Goal: Task Accomplishment & Management: Manage account settings

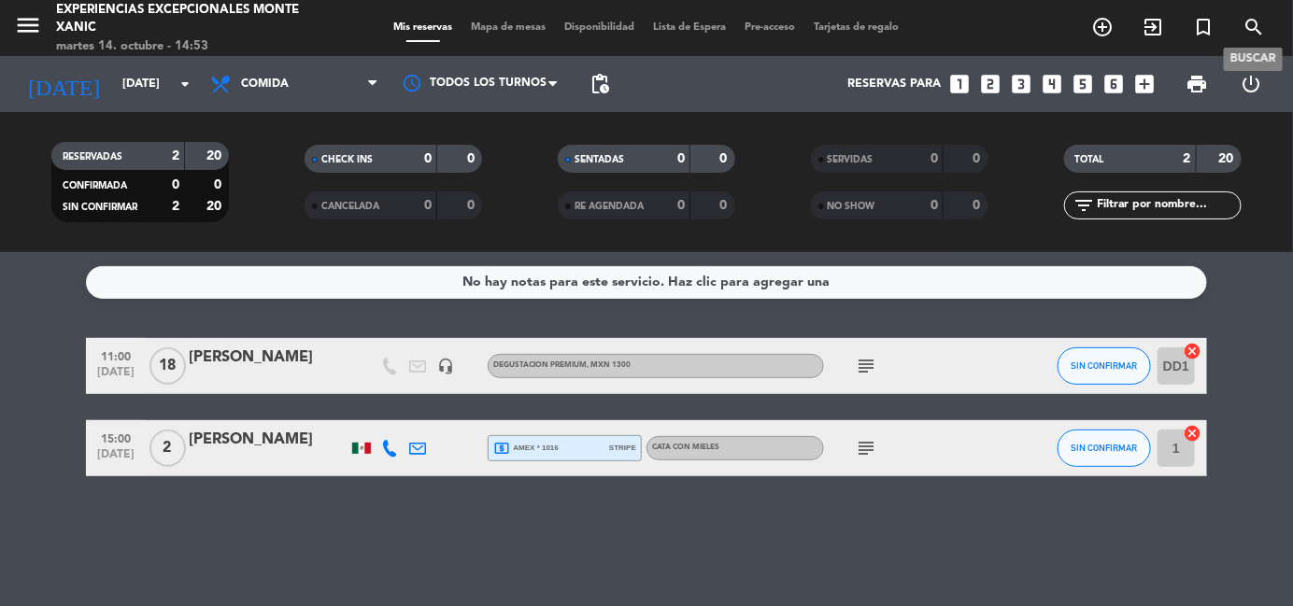
click at [1252, 27] on icon "search" at bounding box center [1253, 27] width 22 height 22
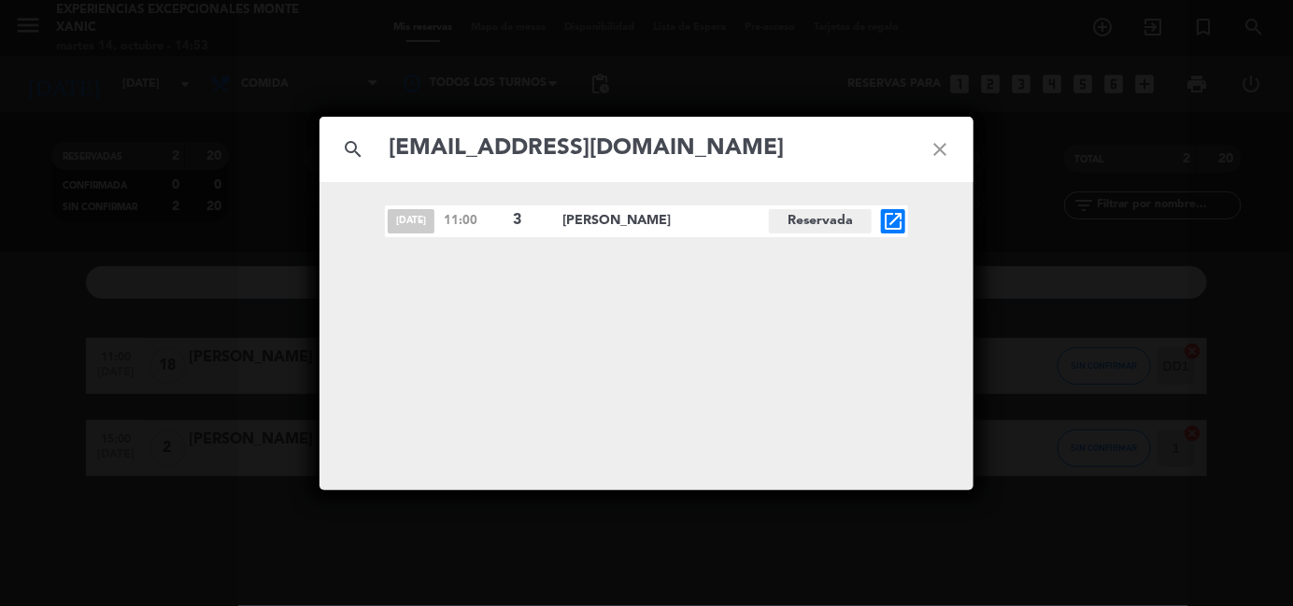
type input "[EMAIL_ADDRESS][DOMAIN_NAME]"
click at [890, 219] on icon "open_in_new" at bounding box center [893, 221] width 22 height 22
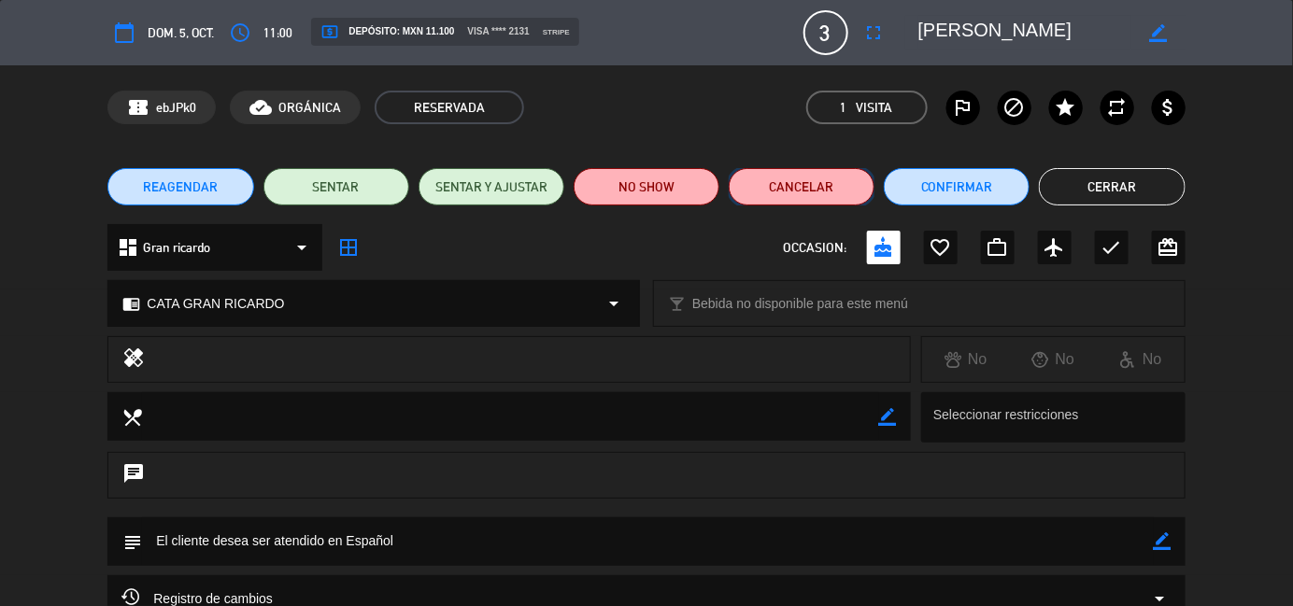
drag, startPoint x: 834, startPoint y: 201, endPoint x: 819, endPoint y: 190, distance: 18.7
click at [819, 190] on button "Cancelar" at bounding box center [801, 186] width 146 height 37
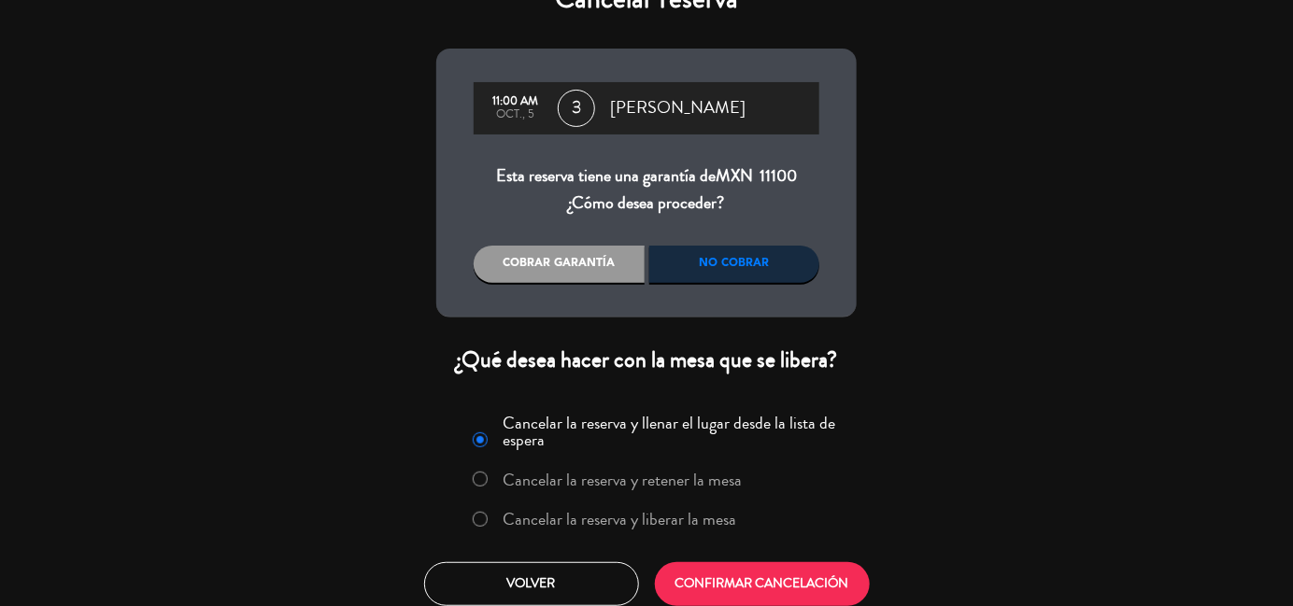
scroll to position [52, 0]
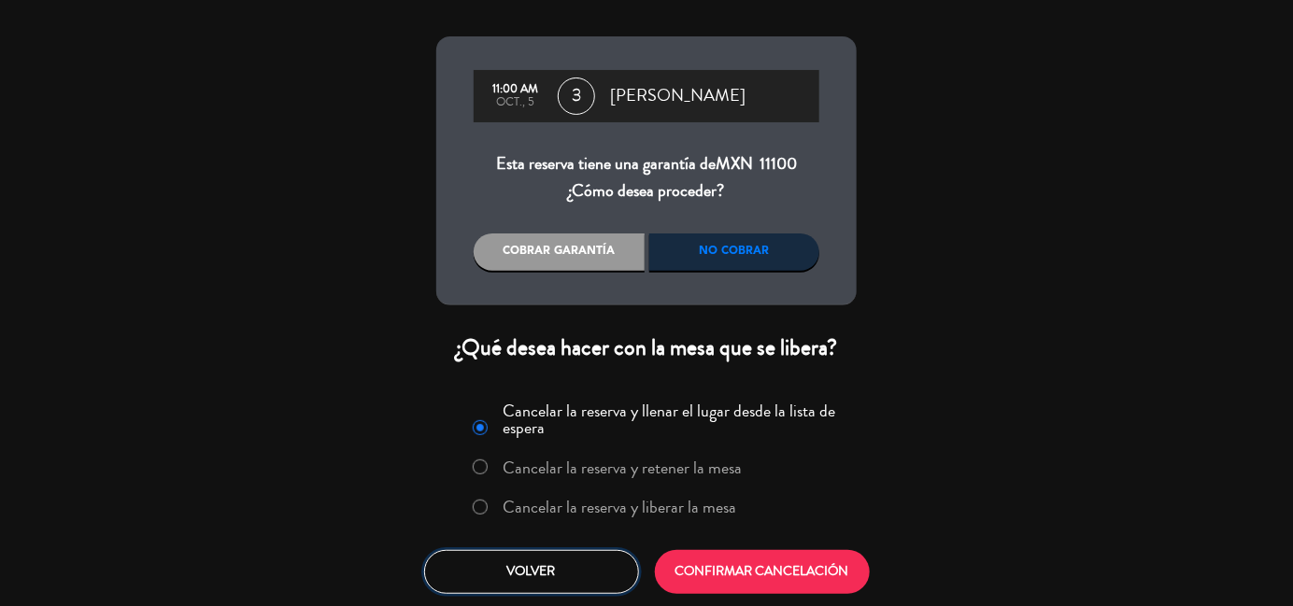
click at [575, 550] on button "Volver" at bounding box center [531, 572] width 215 height 44
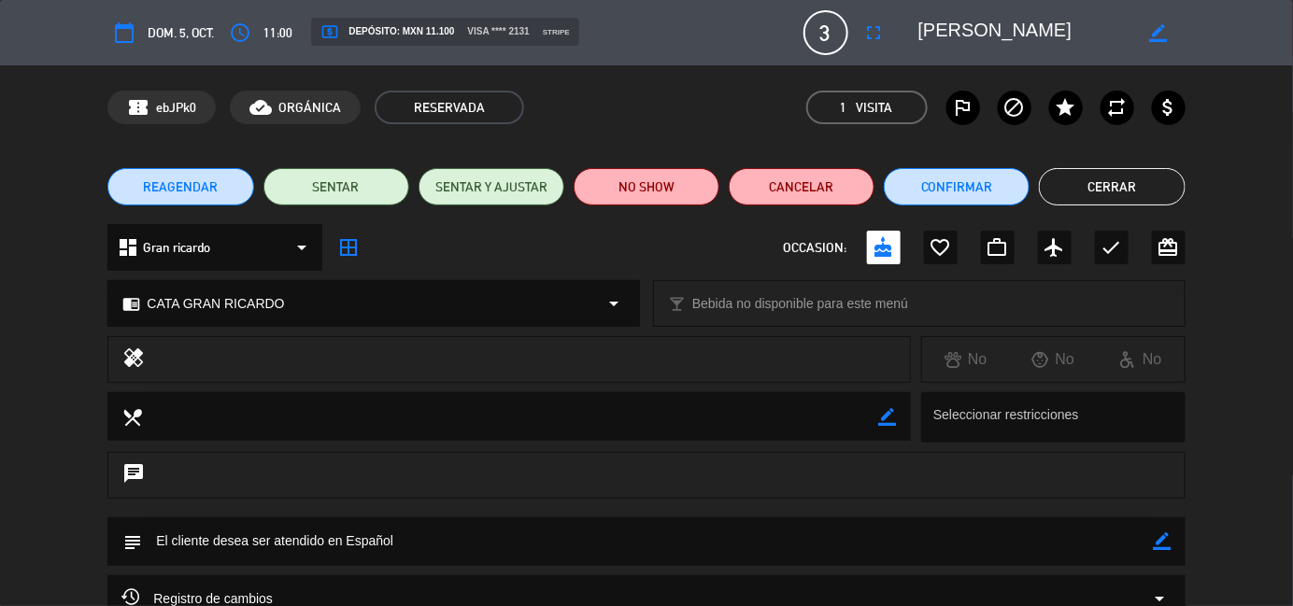
click at [1126, 189] on button "Cerrar" at bounding box center [1112, 186] width 146 height 37
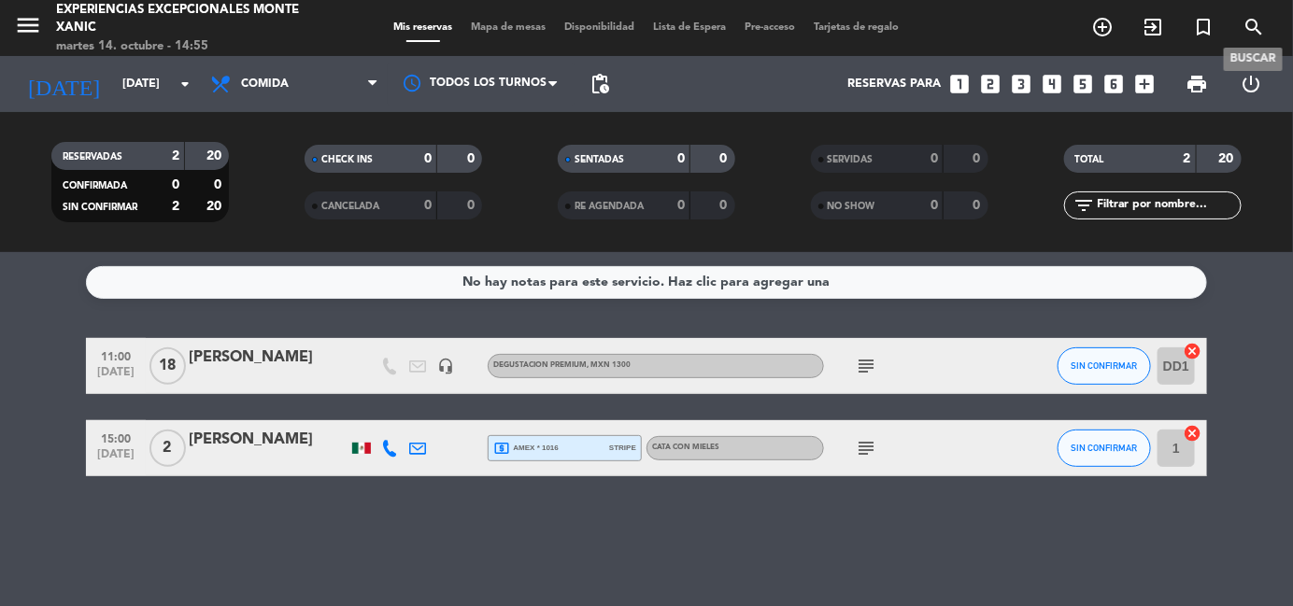
click at [1249, 23] on icon "search" at bounding box center [1253, 27] width 22 height 22
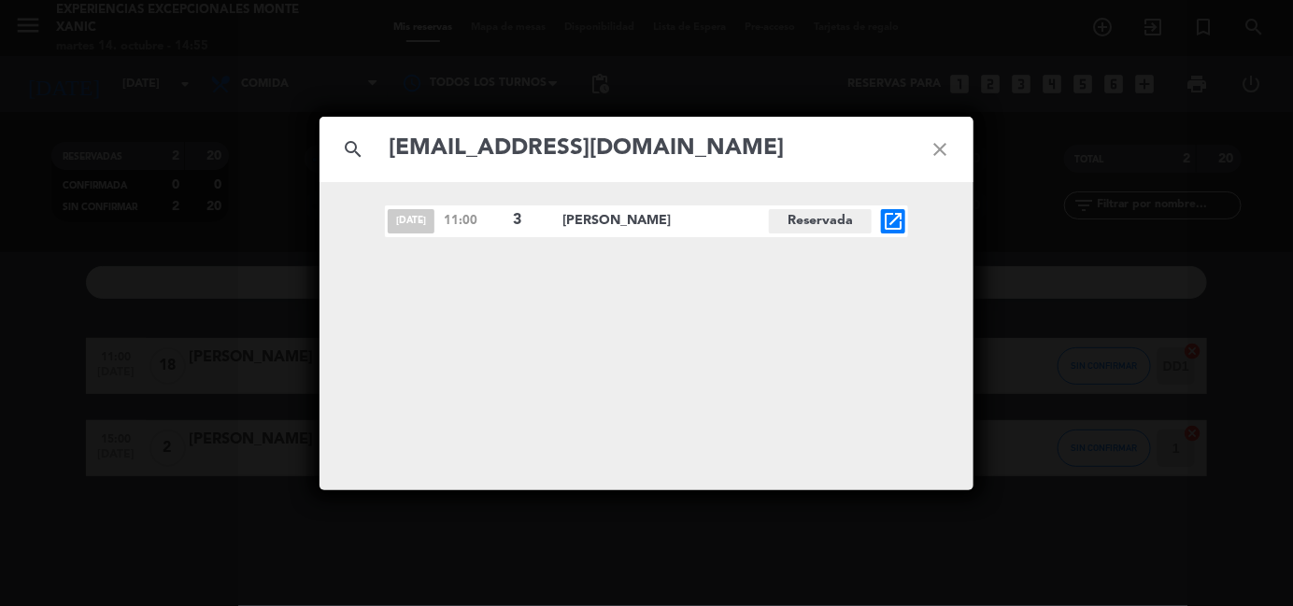
type input "[EMAIL_ADDRESS][DOMAIN_NAME]"
click at [888, 216] on icon "open_in_new" at bounding box center [893, 221] width 22 height 22
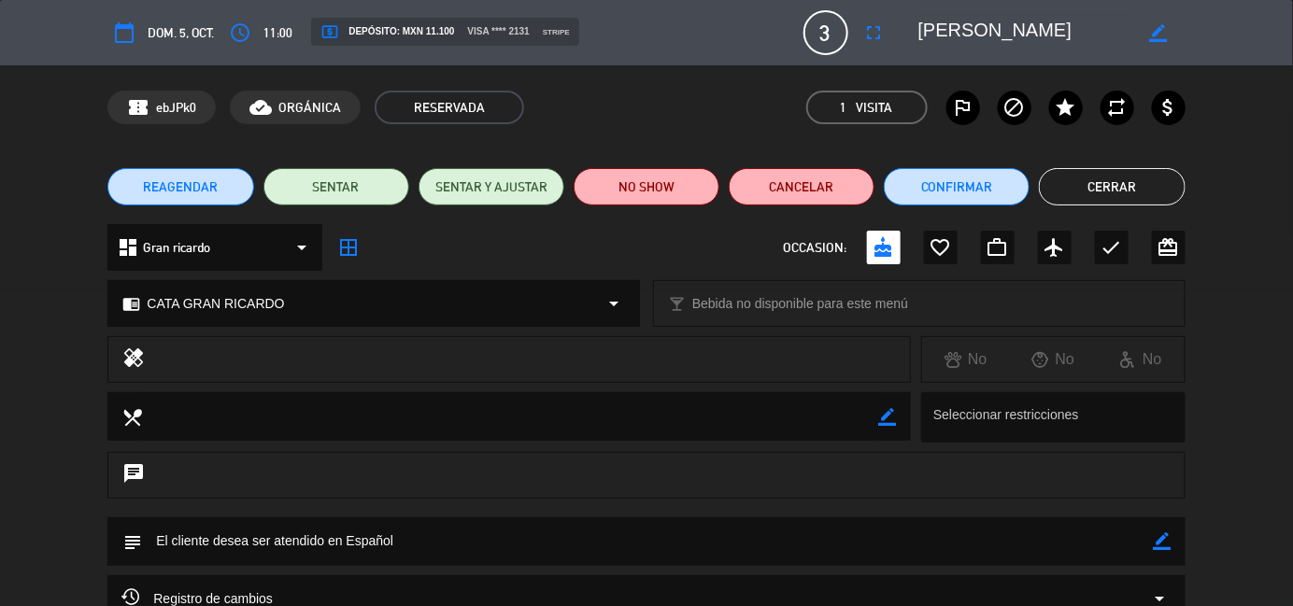
drag, startPoint x: 1094, startPoint y: 196, endPoint x: 1157, endPoint y: 133, distance: 89.8
click at [1095, 196] on button "Cerrar" at bounding box center [1112, 186] width 146 height 37
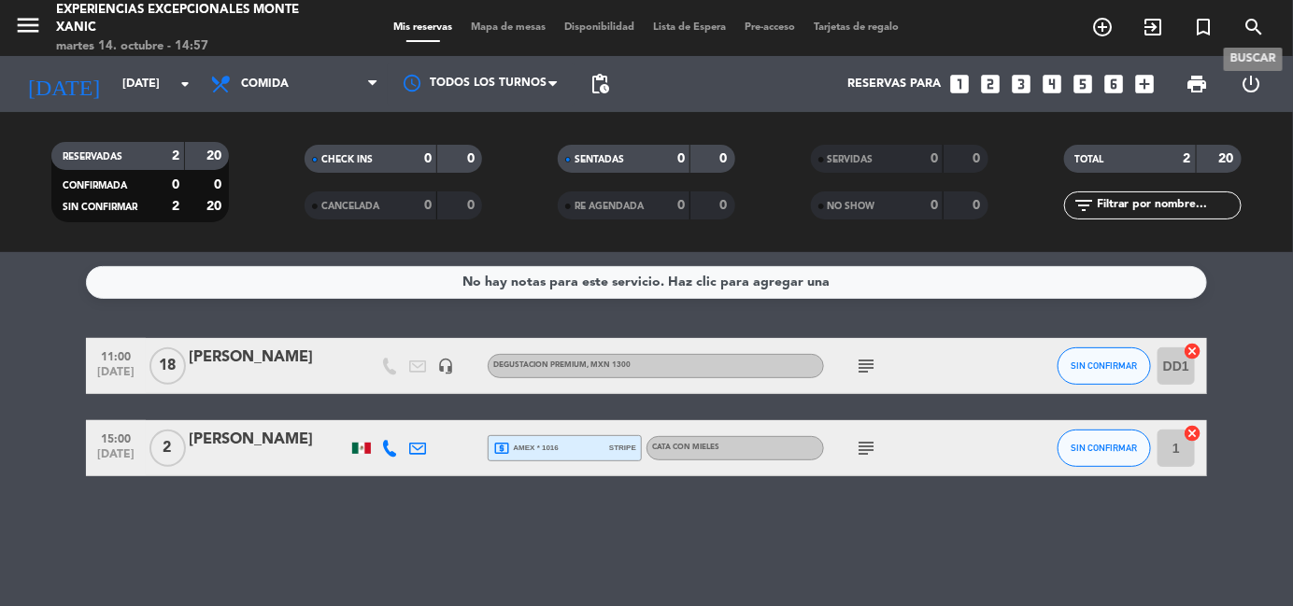
click at [1254, 20] on icon "search" at bounding box center [1253, 27] width 22 height 22
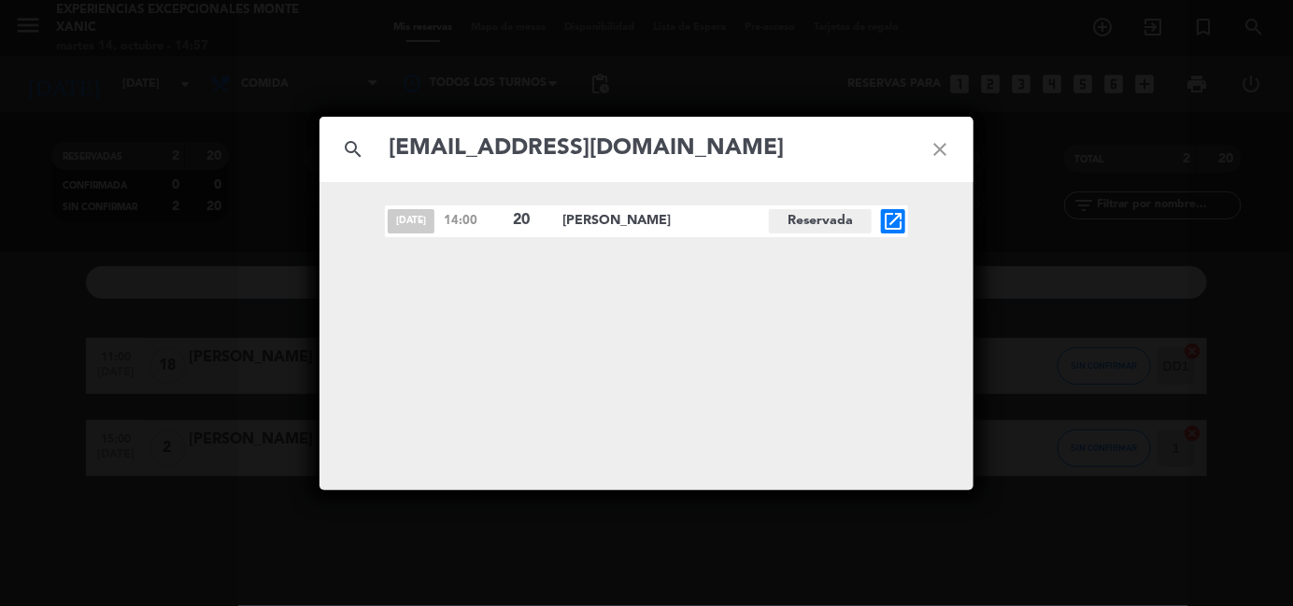
type input "[EMAIL_ADDRESS][DOMAIN_NAME]"
click at [902, 219] on icon "open_in_new" at bounding box center [893, 221] width 22 height 22
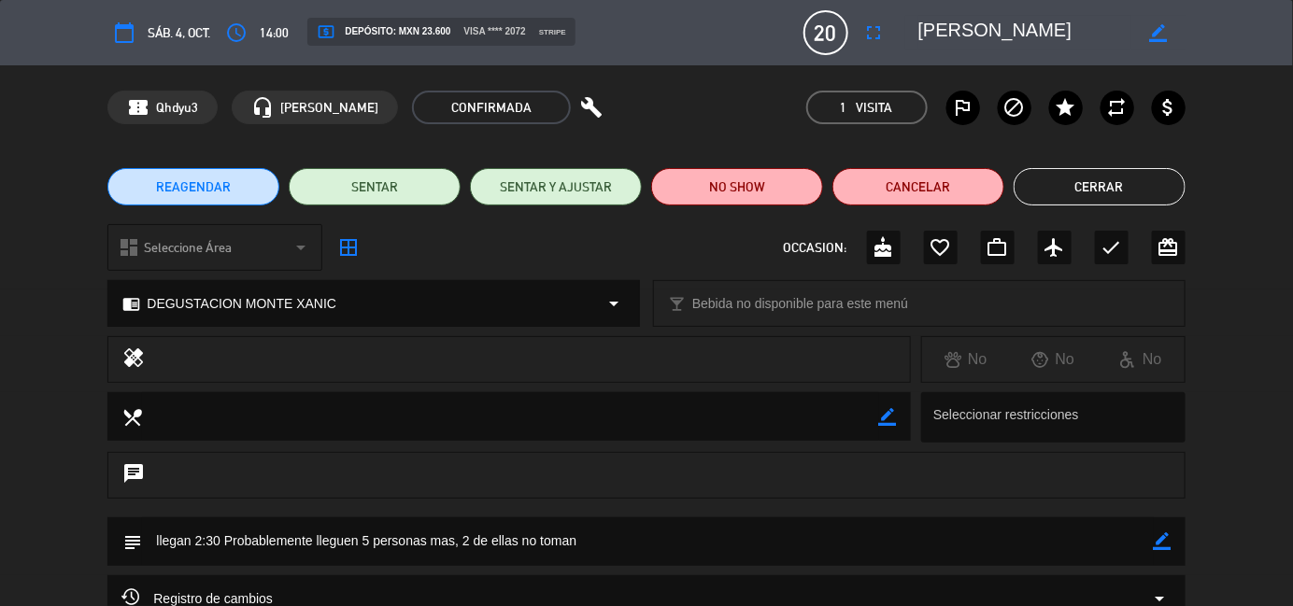
click at [1109, 191] on button "Cerrar" at bounding box center [1099, 186] width 172 height 37
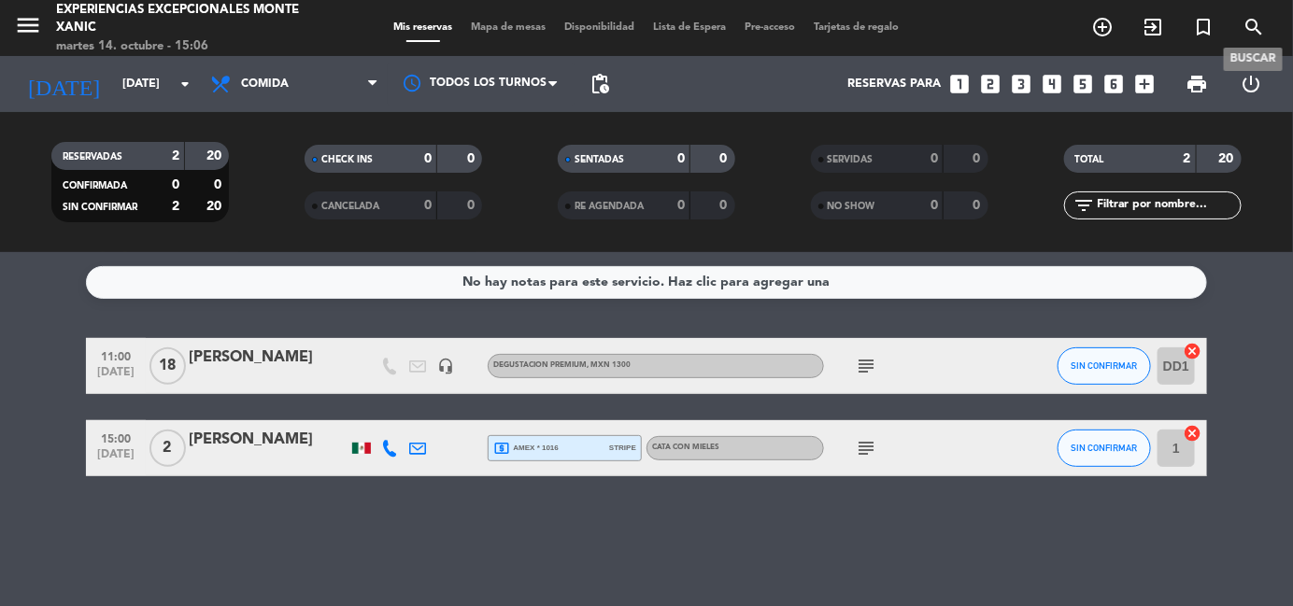
click at [1248, 30] on icon "search" at bounding box center [1253, 27] width 22 height 22
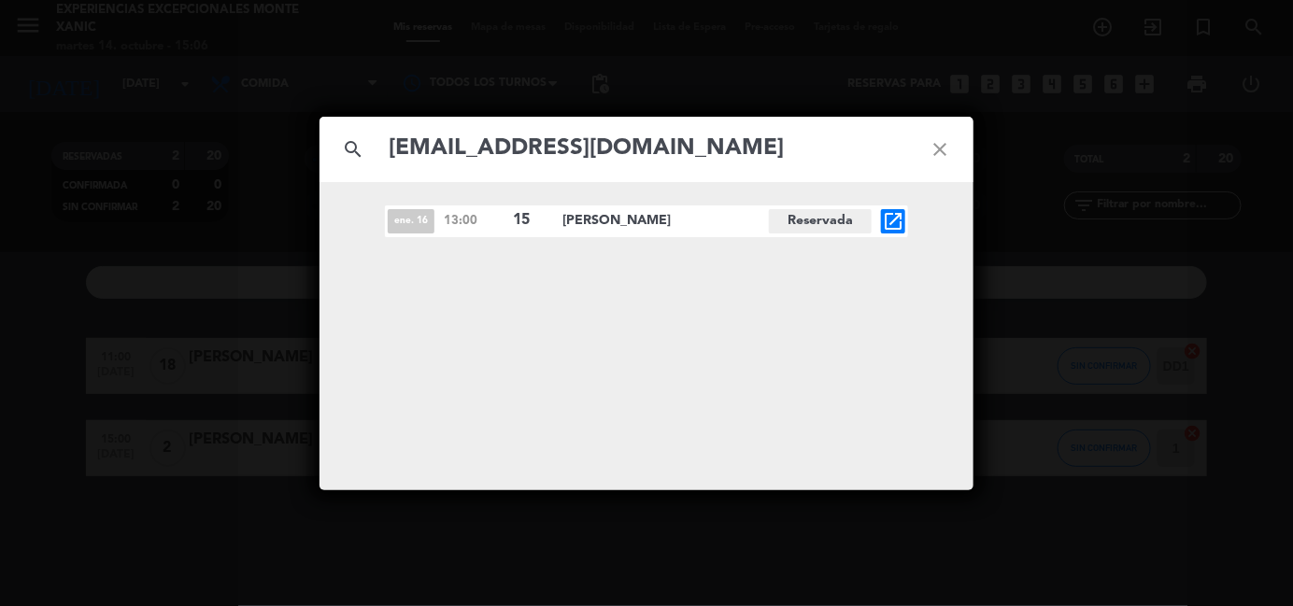
type input "[EMAIL_ADDRESS][DOMAIN_NAME]"
click at [898, 219] on icon "open_in_new" at bounding box center [893, 221] width 22 height 22
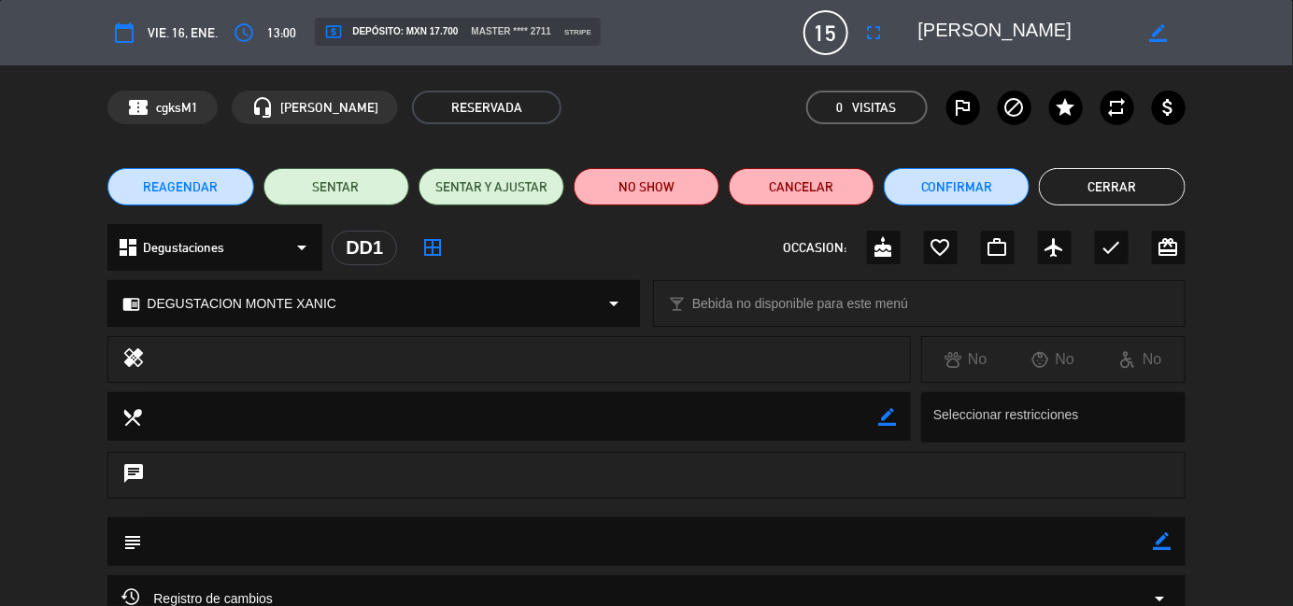
click at [1068, 179] on button "Cerrar" at bounding box center [1112, 186] width 146 height 37
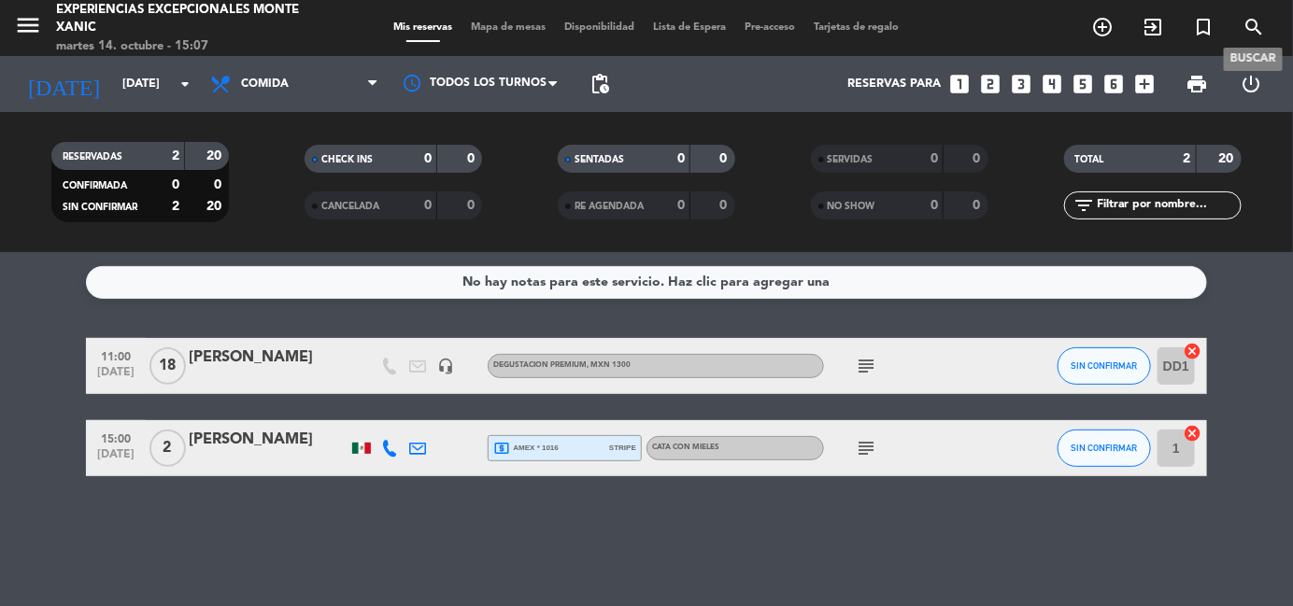
click at [1254, 21] on icon "search" at bounding box center [1253, 27] width 22 height 22
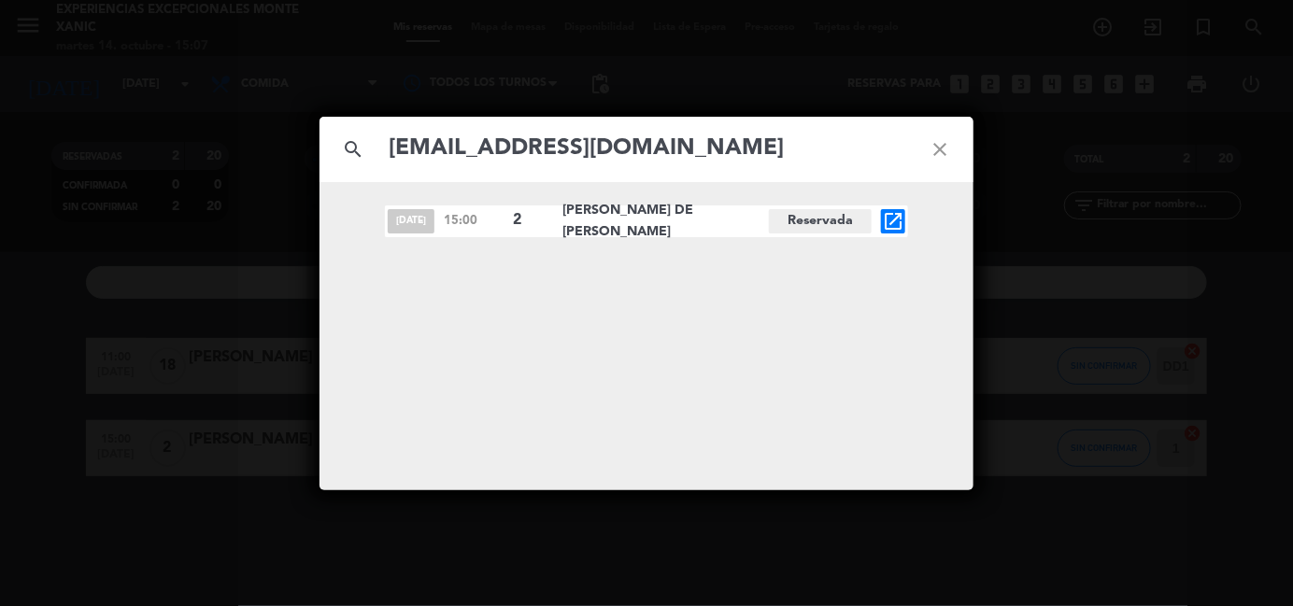
type input "[EMAIL_ADDRESS][DOMAIN_NAME]"
click at [898, 214] on icon "open_in_new" at bounding box center [893, 221] width 22 height 22
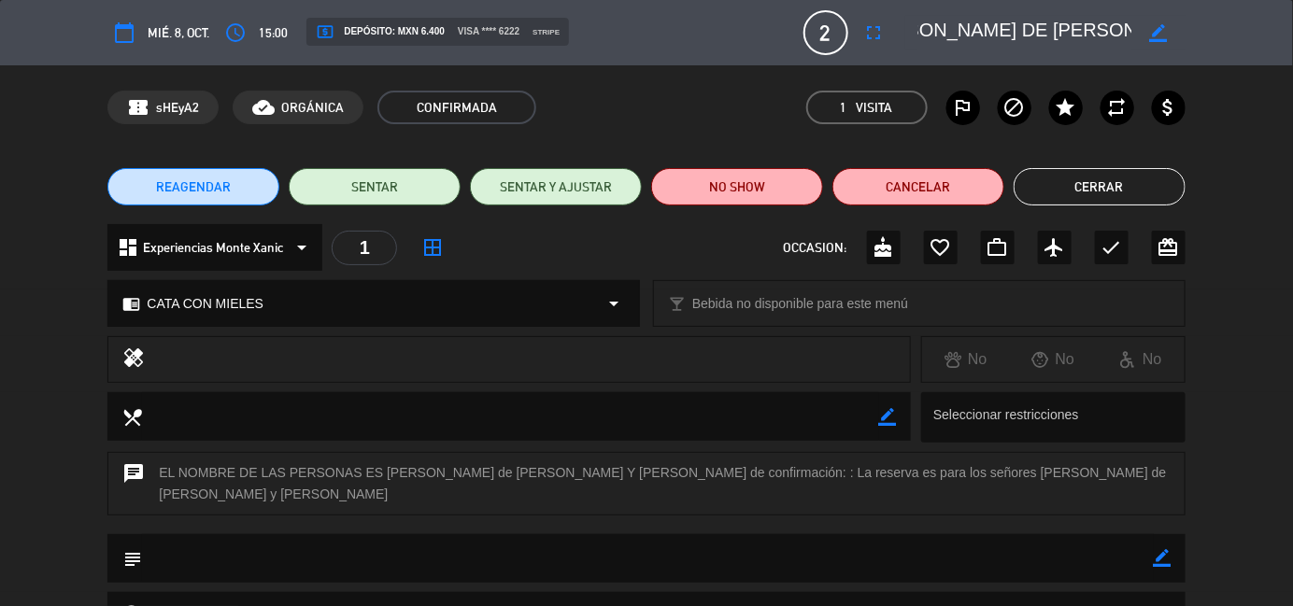
scroll to position [0, 159]
drag, startPoint x: 918, startPoint y: 27, endPoint x: 1025, endPoint y: 32, distance: 107.5
click at [1025, 32] on textarea at bounding box center [1025, 33] width 214 height 34
click at [1168, 187] on button "Cerrar" at bounding box center [1099, 186] width 172 height 37
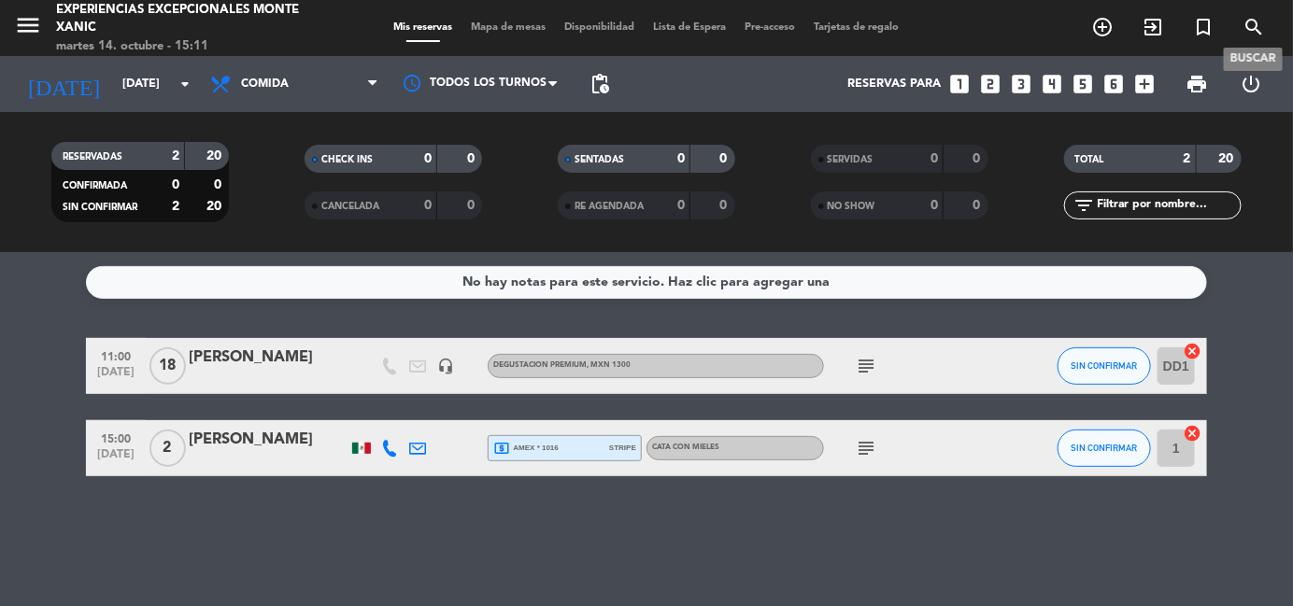
click at [1250, 32] on icon "search" at bounding box center [1253, 27] width 22 height 22
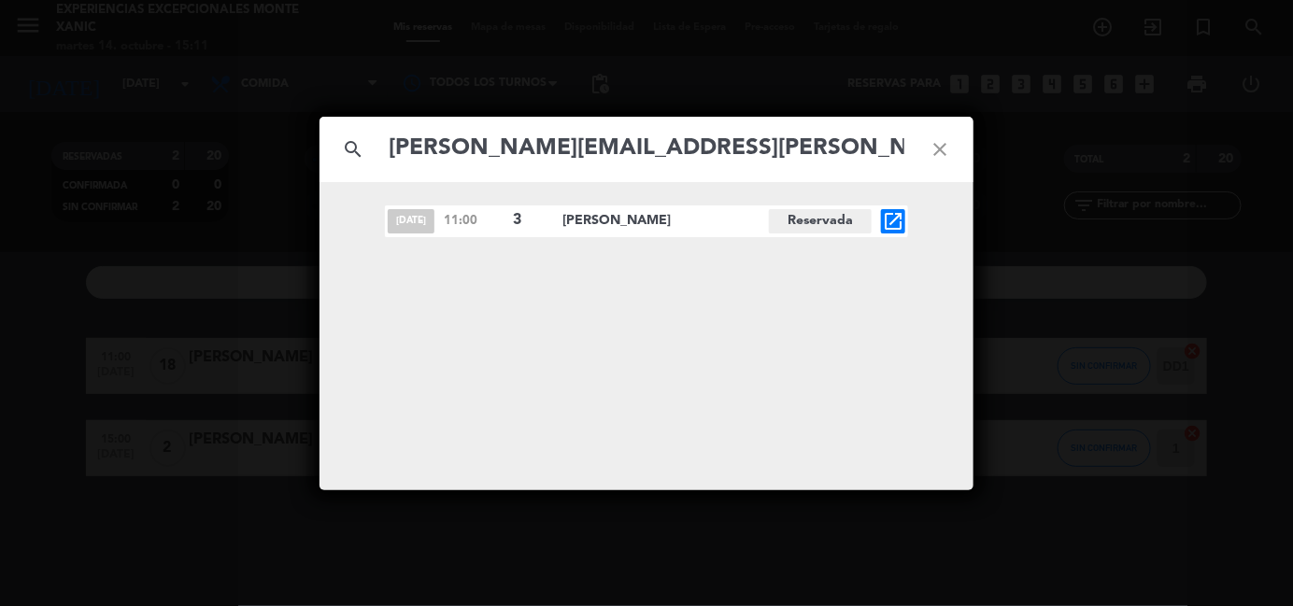
type input "[PERSON_NAME][EMAIL_ADDRESS][PERSON_NAME][DOMAIN_NAME]"
click at [894, 219] on icon "open_in_new" at bounding box center [893, 221] width 22 height 22
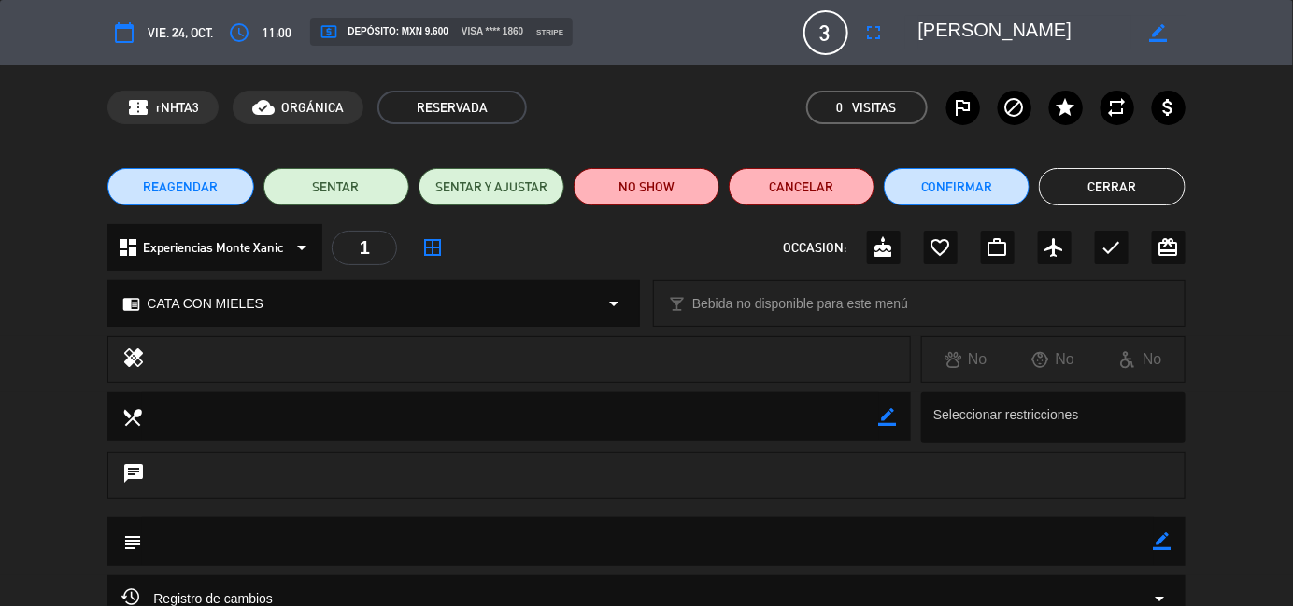
scroll to position [0, 89]
drag, startPoint x: 918, startPoint y: 26, endPoint x: 1139, endPoint y: 27, distance: 221.3
click at [1139, 27] on div "border_color" at bounding box center [1045, 33] width 280 height 34
click at [1121, 174] on button "Cerrar" at bounding box center [1112, 186] width 146 height 37
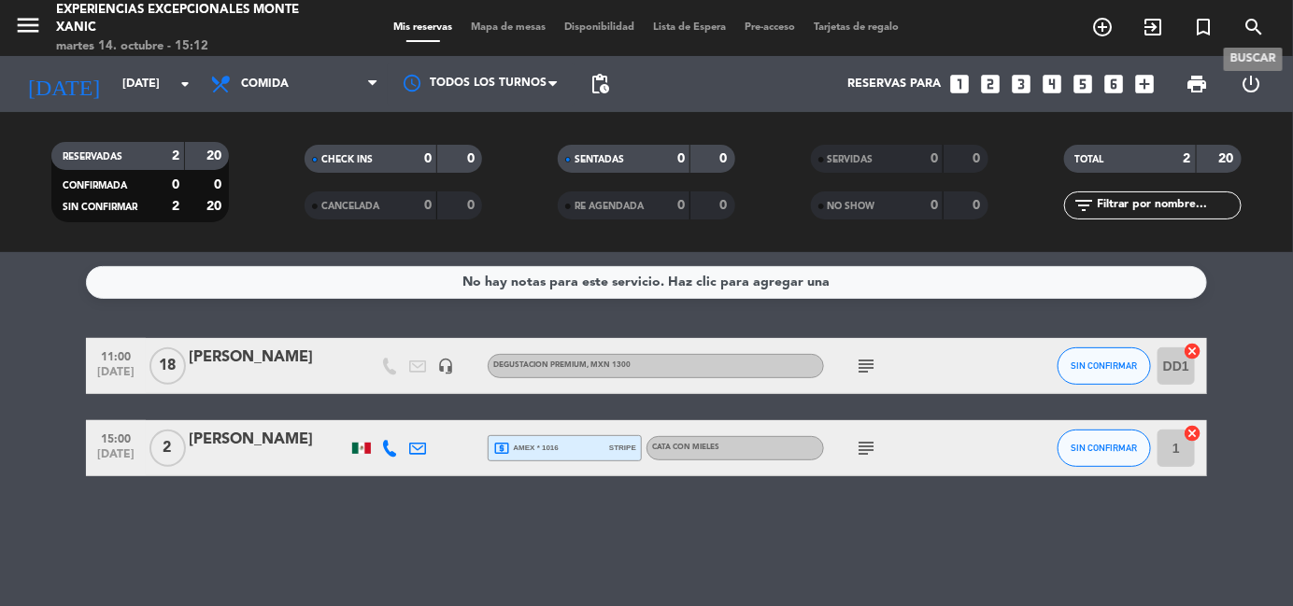
click at [1241, 21] on span "search" at bounding box center [1253, 27] width 50 height 32
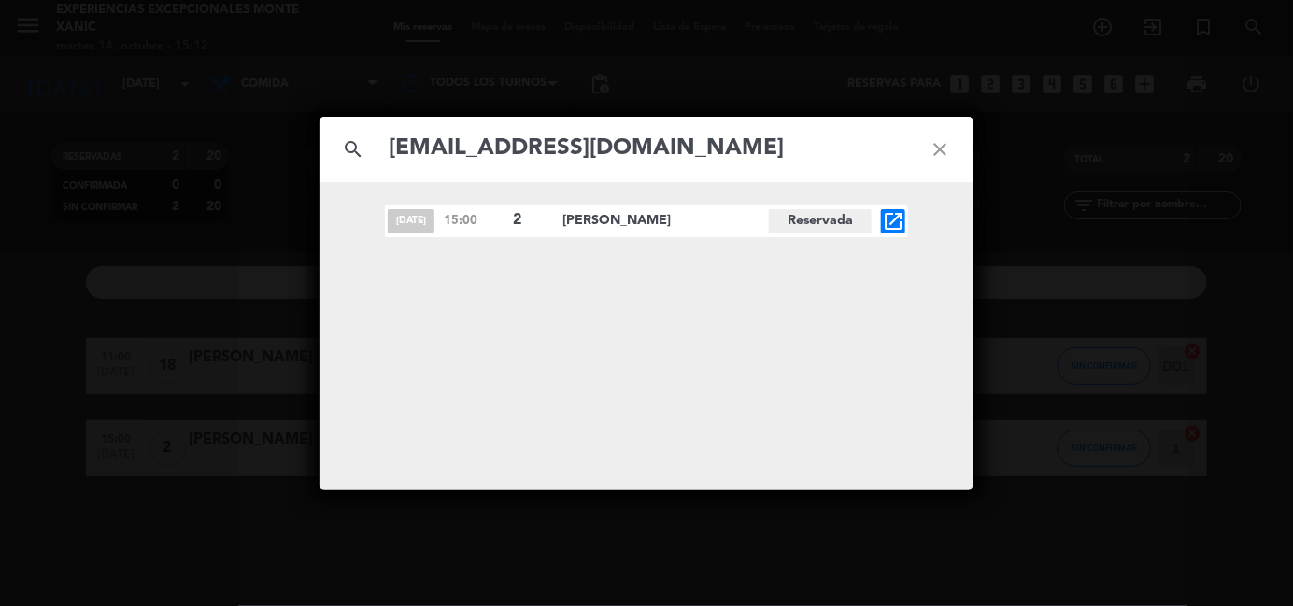
type input "[EMAIL_ADDRESS][DOMAIN_NAME]"
click at [881, 219] on span "open_in_new" at bounding box center [893, 221] width 24 height 24
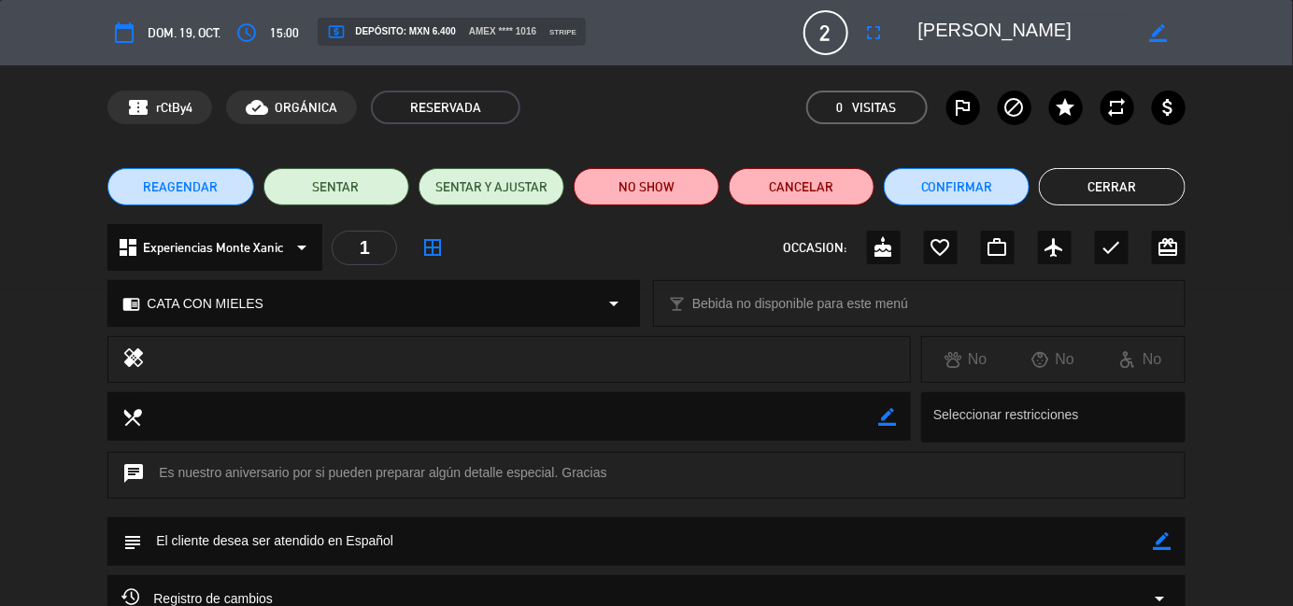
click at [1095, 191] on button "Cerrar" at bounding box center [1112, 186] width 146 height 37
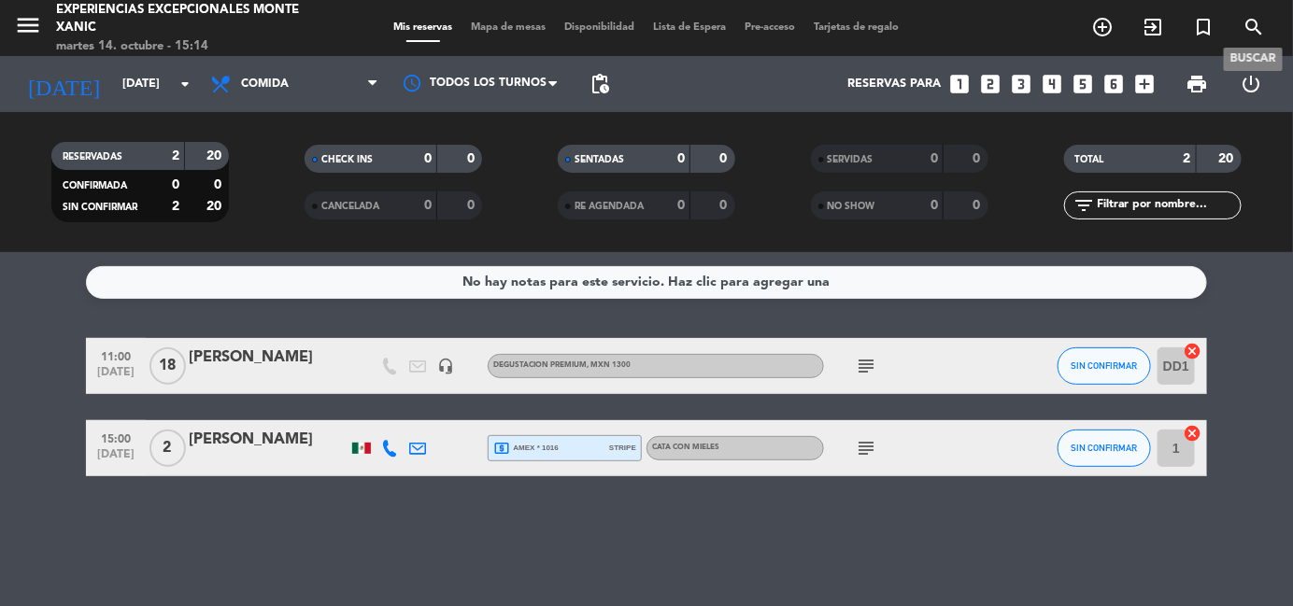
click at [1251, 21] on icon "search" at bounding box center [1253, 27] width 22 height 22
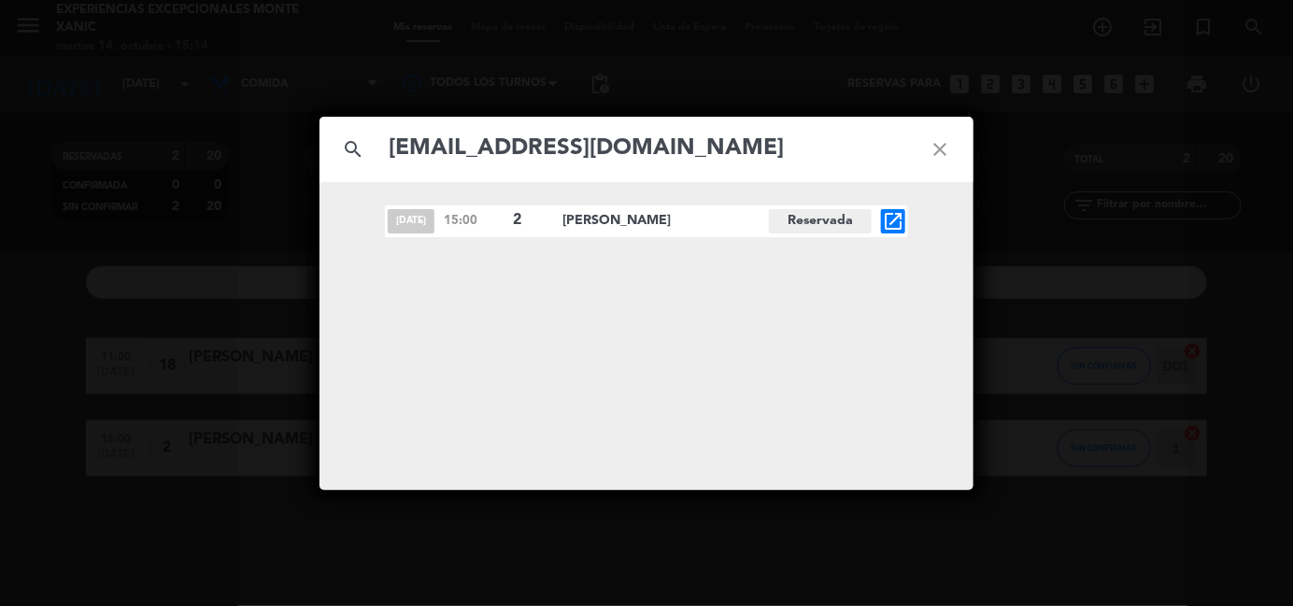
type input "[EMAIL_ADDRESS][DOMAIN_NAME]"
click at [897, 220] on icon "open_in_new" at bounding box center [893, 221] width 22 height 22
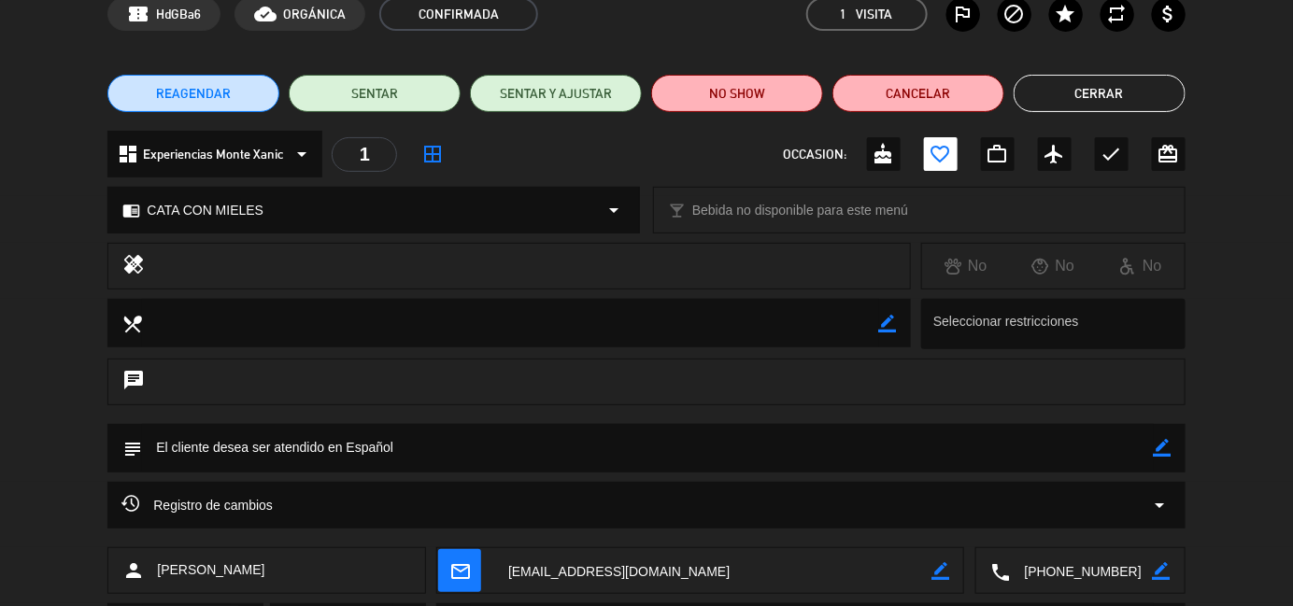
scroll to position [0, 0]
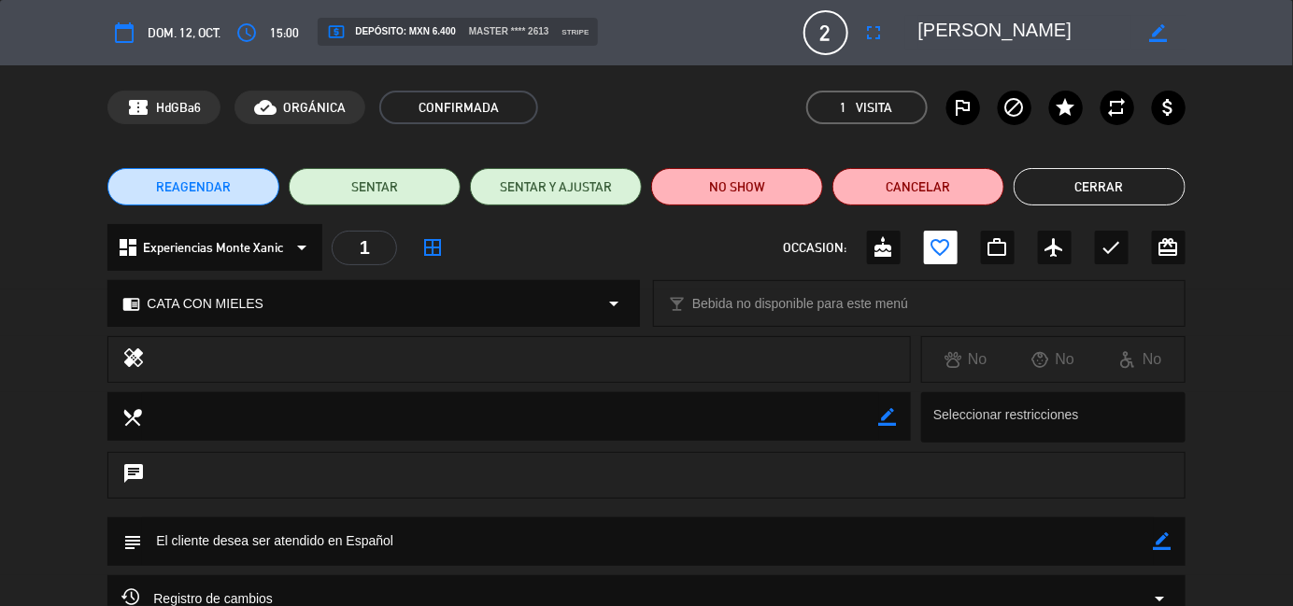
click at [1046, 183] on button "Cerrar" at bounding box center [1099, 186] width 172 height 37
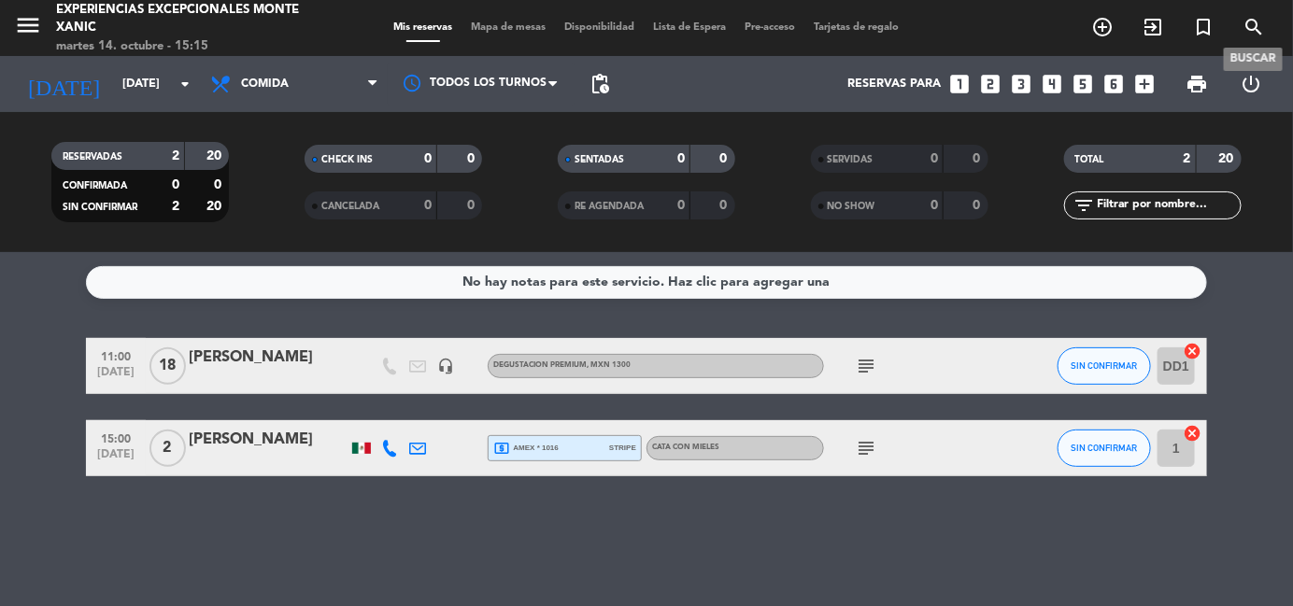
click at [1251, 10] on div "menu Experiencias Excepcionales [PERSON_NAME][DATE] 14. octubre - 15:15 Mis res…" at bounding box center [646, 28] width 1293 height 56
click at [1248, 17] on icon "search" at bounding box center [1253, 27] width 22 height 22
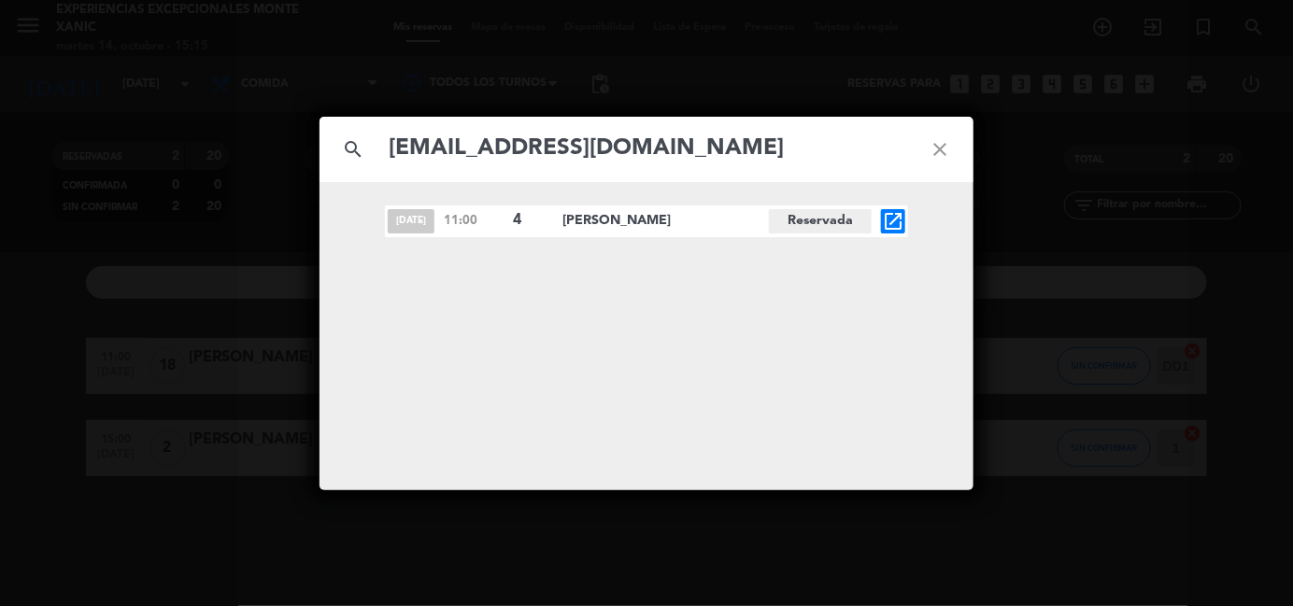
type input "[EMAIL_ADDRESS][DOMAIN_NAME]"
click at [892, 227] on icon "open_in_new" at bounding box center [893, 221] width 22 height 22
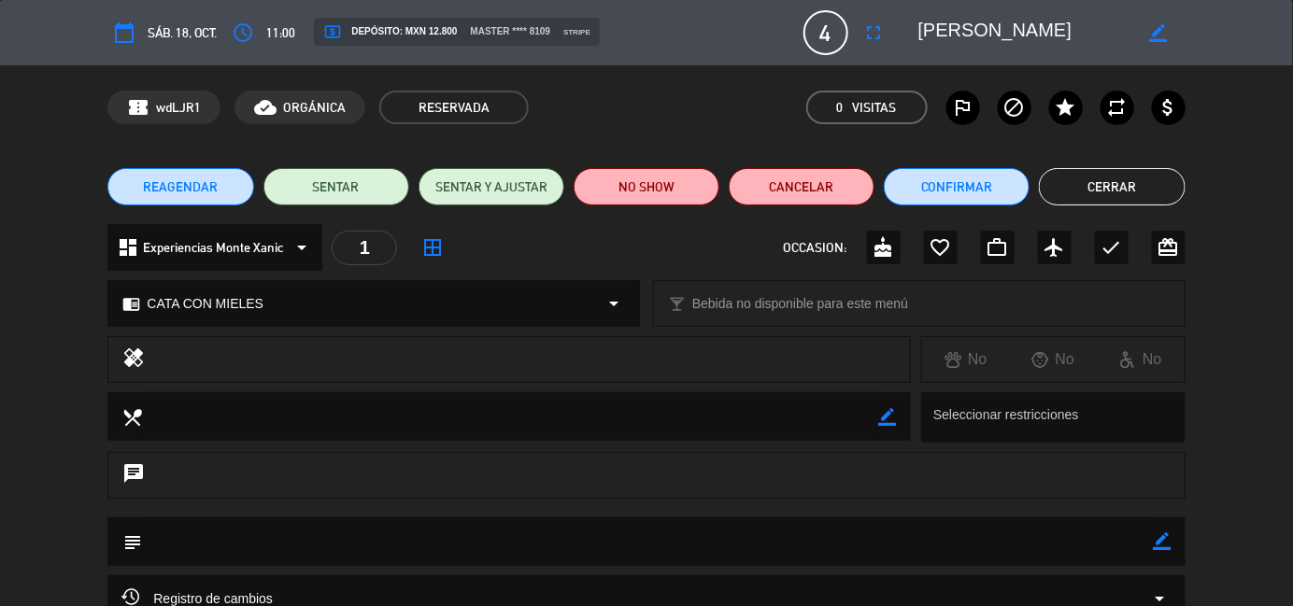
click at [1098, 187] on button "Cerrar" at bounding box center [1112, 186] width 146 height 37
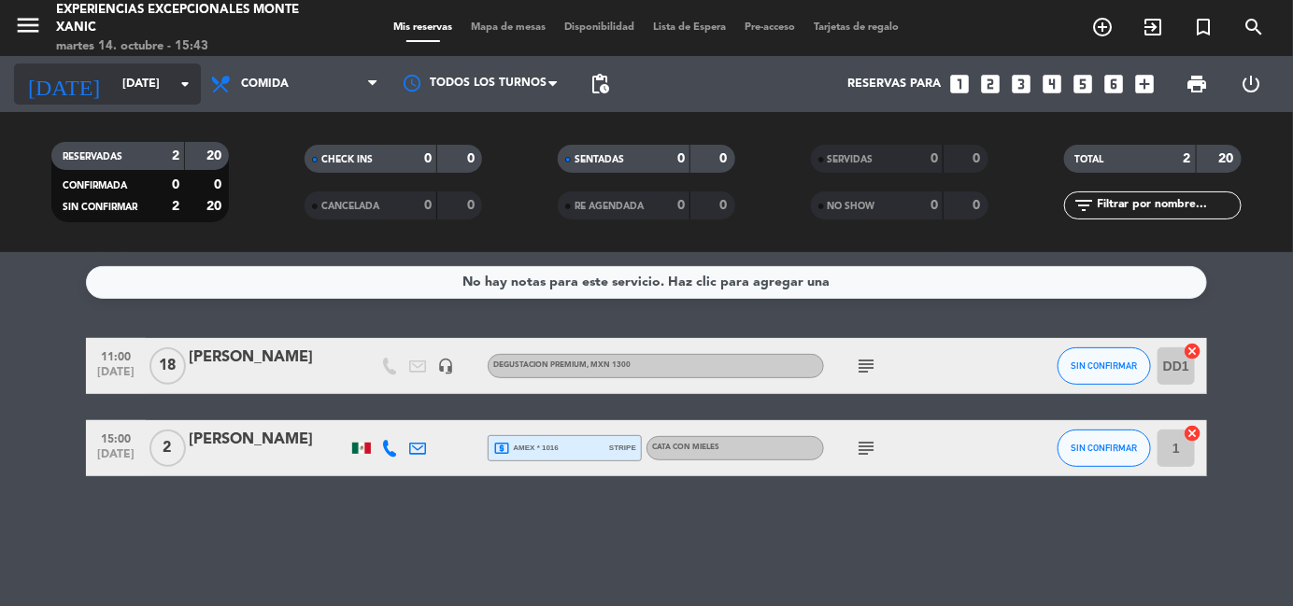
click at [165, 75] on input "[DATE]" at bounding box center [192, 84] width 158 height 32
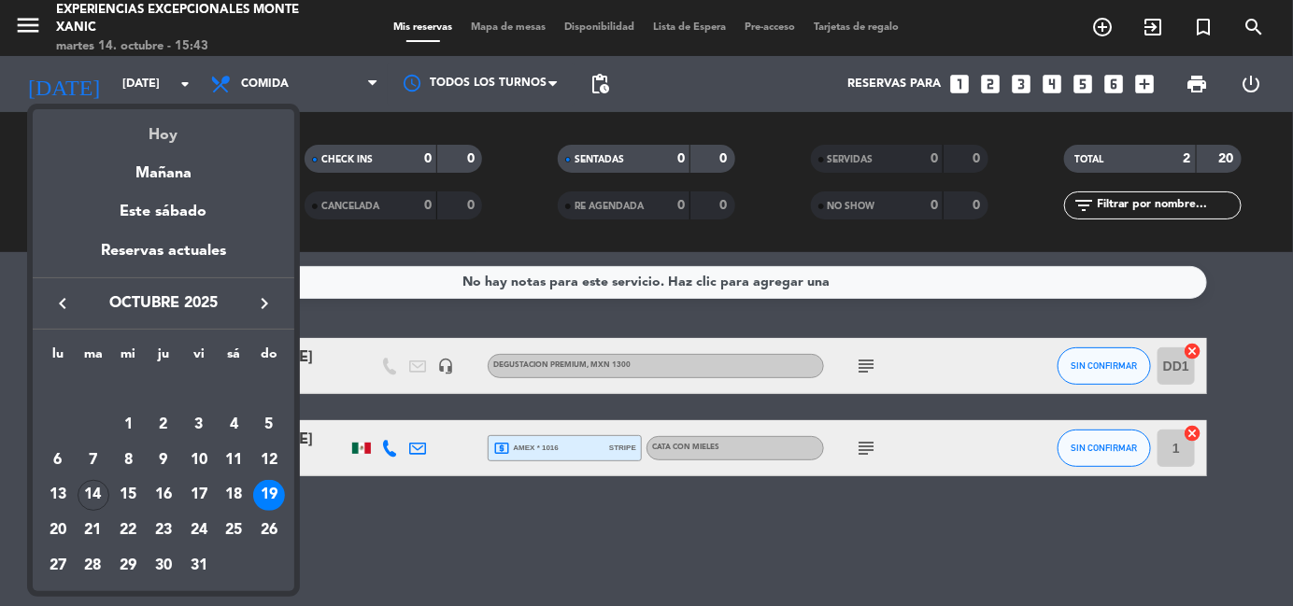
click at [166, 140] on div "Hoy" at bounding box center [163, 128] width 261 height 38
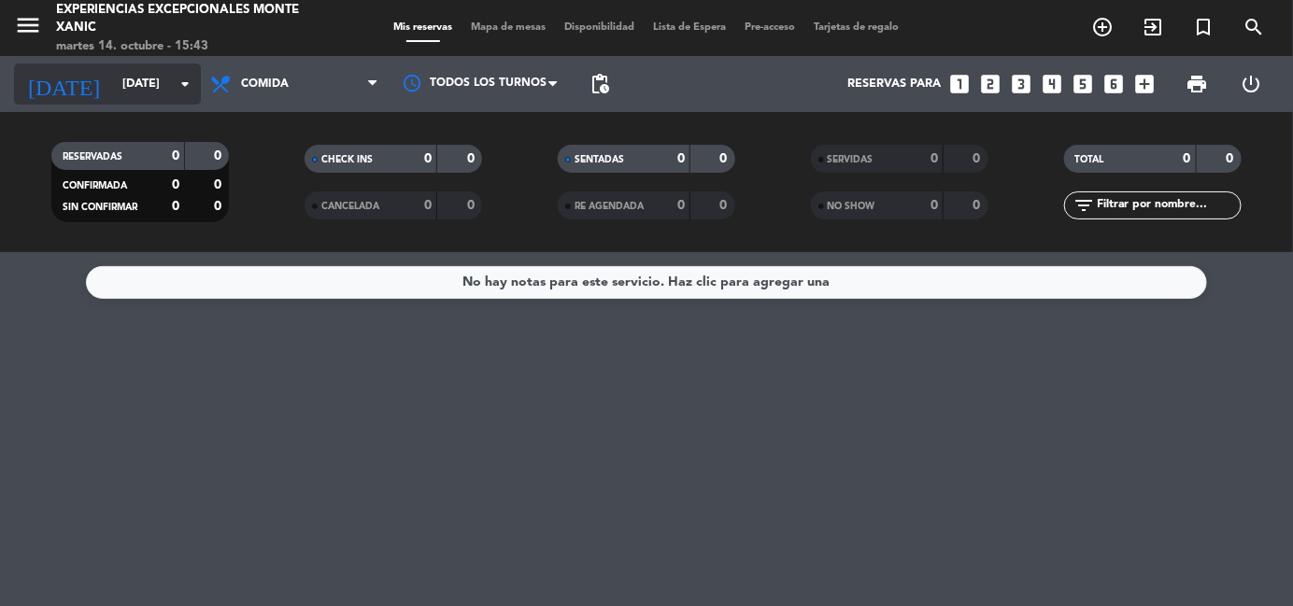
click at [177, 79] on icon "arrow_drop_down" at bounding box center [185, 84] width 22 height 22
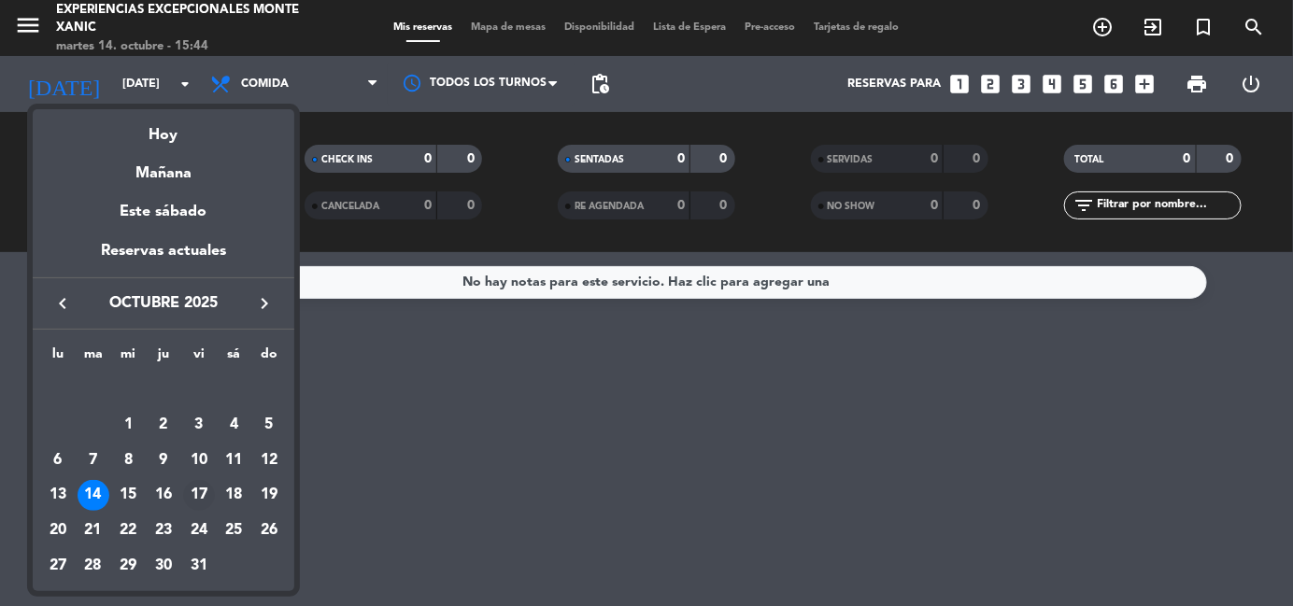
click at [197, 491] on div "17" at bounding box center [199, 496] width 32 height 32
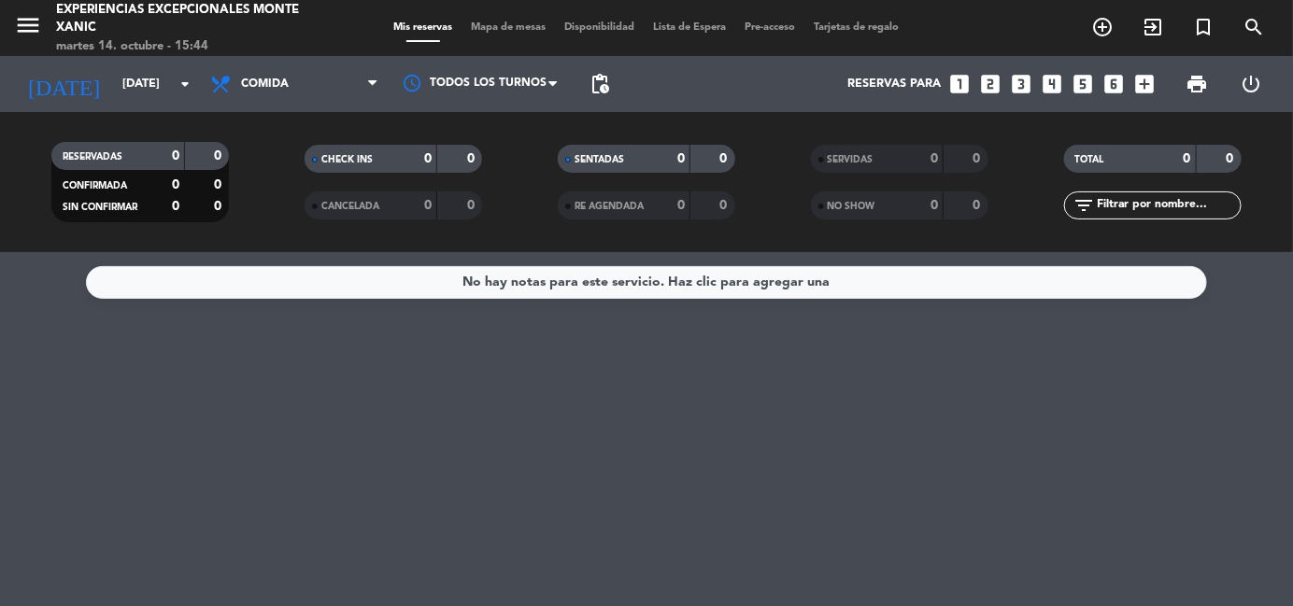
type input "[DATE]"
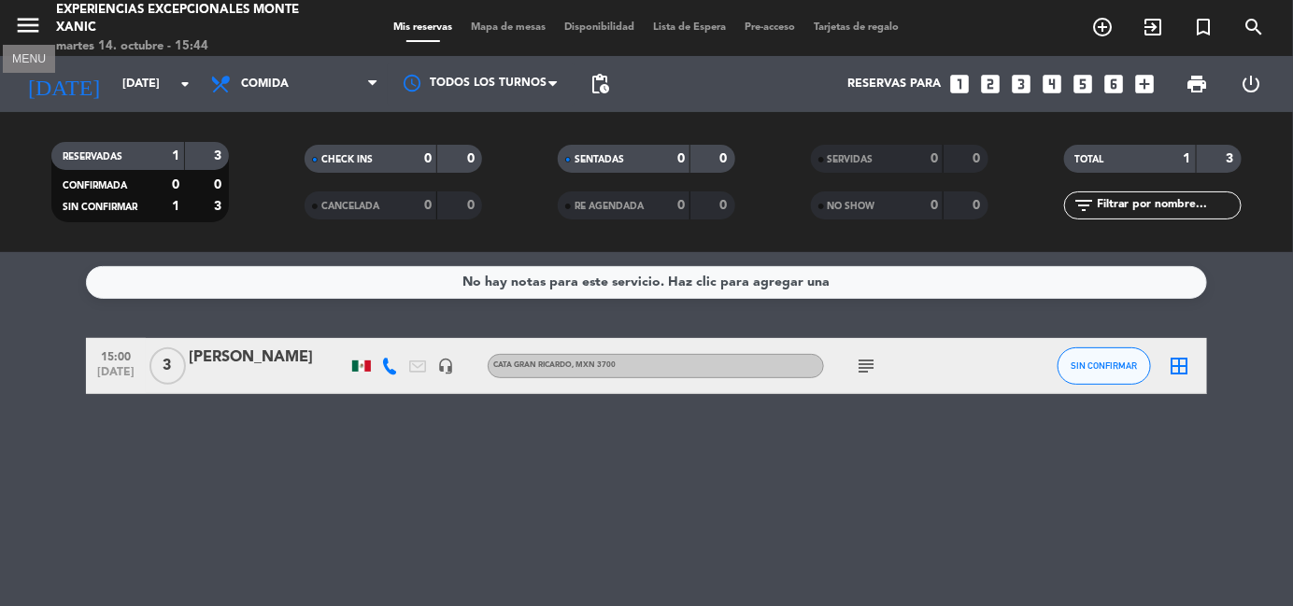
click at [22, 31] on icon "menu" at bounding box center [28, 25] width 28 height 28
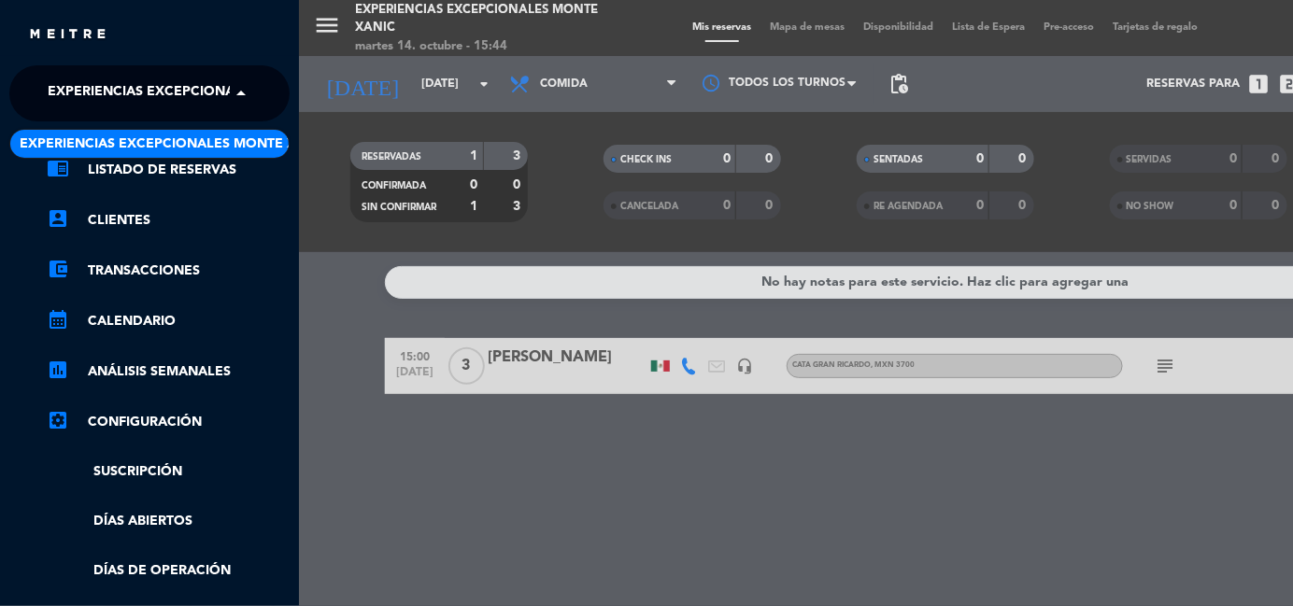
click at [174, 78] on span "Experiencias Excepcionales Monte Xanic" at bounding box center [202, 93] width 309 height 39
click at [318, 419] on div "menu Experiencias Excepcionales [PERSON_NAME][DATE] 14. octubre - 15:44 Mis res…" at bounding box center [945, 303] width 1293 height 606
